Goal: Task Accomplishment & Management: Manage account settings

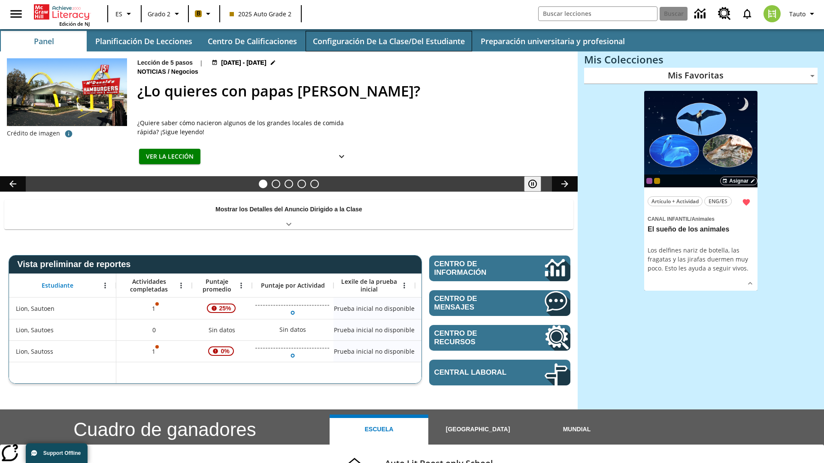
click at [388, 41] on button "Configuración de la clase/del estudiante" at bounding box center [389, 41] width 167 height 21
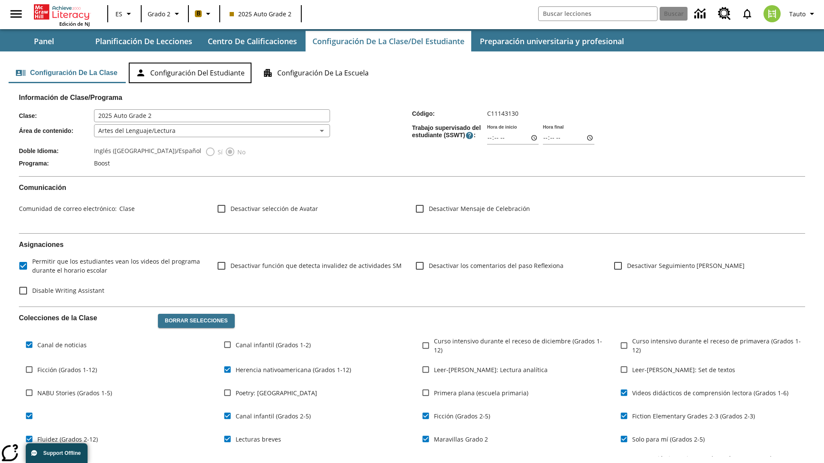
click at [191, 73] on button "Configuración del estudiante" at bounding box center [190, 73] width 123 height 21
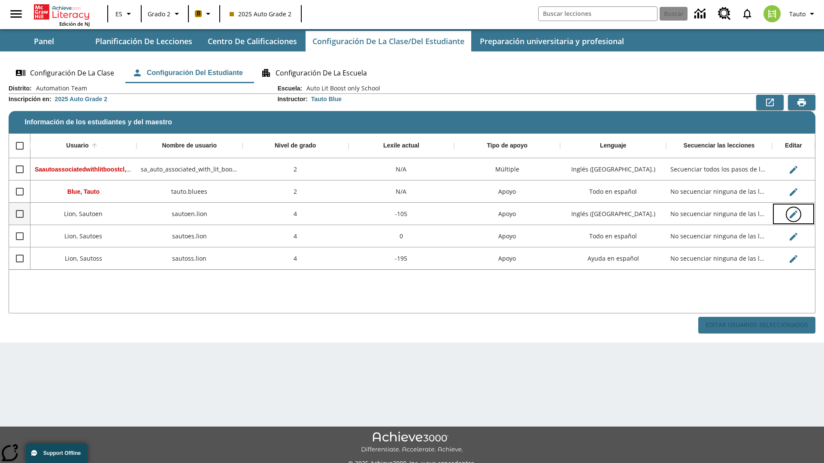
click at [793, 214] on icon "Editar Usuario" at bounding box center [794, 215] width 8 height 8
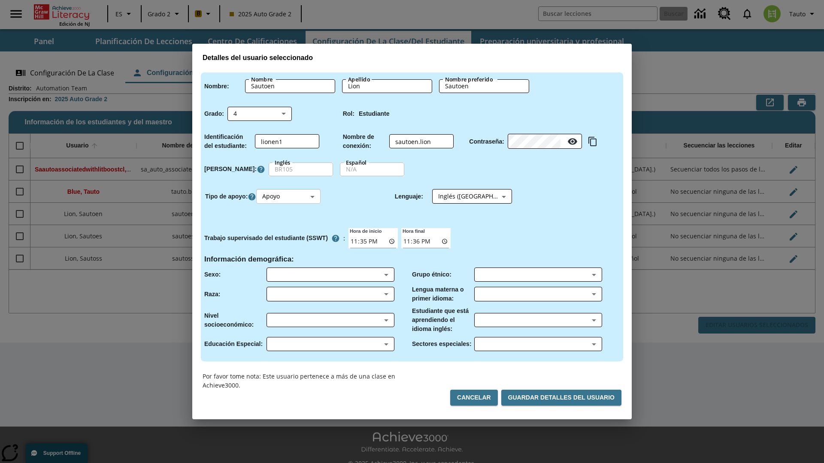
click at [290, 197] on body "Saltar al contenido principal Edición de NJ ES Grado 2 B 2025 Auto Grade 2 Busc…" at bounding box center [412, 241] width 824 height 482
click at [290, 228] on li "Apoyo" at bounding box center [289, 228] width 64 height 14
click at [464, 197] on body "Saltar al contenido principal Edición de NJ ES Grado 2 B 2025 Auto Grade 2 Busc…" at bounding box center [412, 241] width 824 height 482
click at [290, 197] on body "Saltar al contenido principal Edición de NJ ES Grado 2 B 2025 Auto Grade 2 Busc…" at bounding box center [412, 241] width 824 height 482
click at [290, 242] on li "Enriquecimiento" at bounding box center [289, 243] width 64 height 14
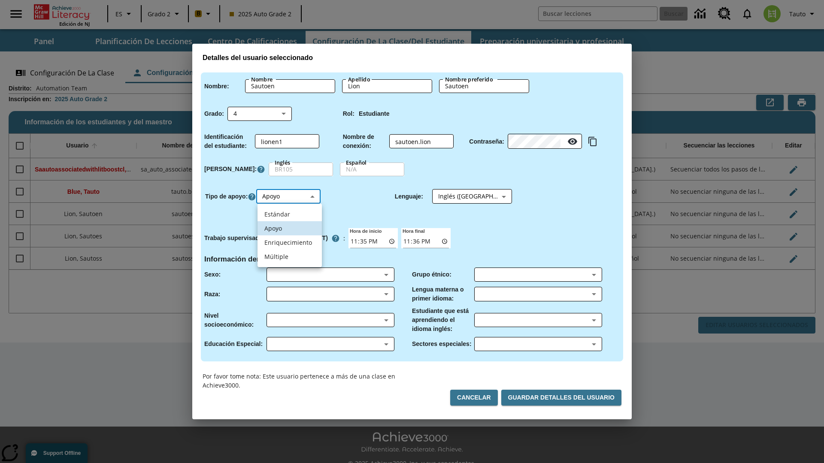
type input "3"
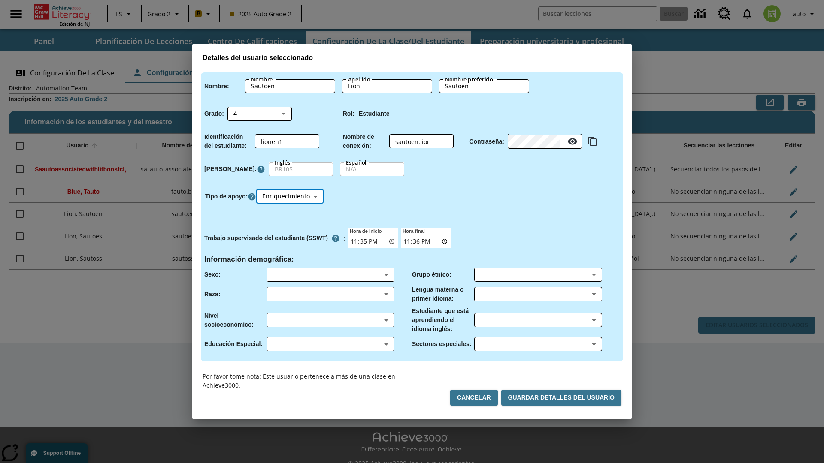
click at [291, 197] on body "Saltar al contenido principal Edición de NJ ES Grado 2 B 2025 Auto Grade 2 Busc…" at bounding box center [412, 241] width 824 height 482
